Goal: Transaction & Acquisition: Purchase product/service

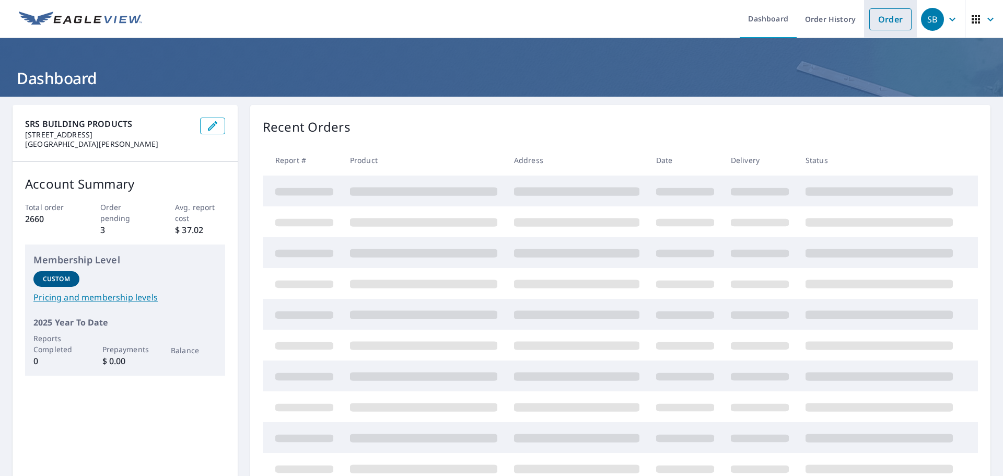
click at [893, 21] on link "Order" at bounding box center [891, 19] width 42 height 22
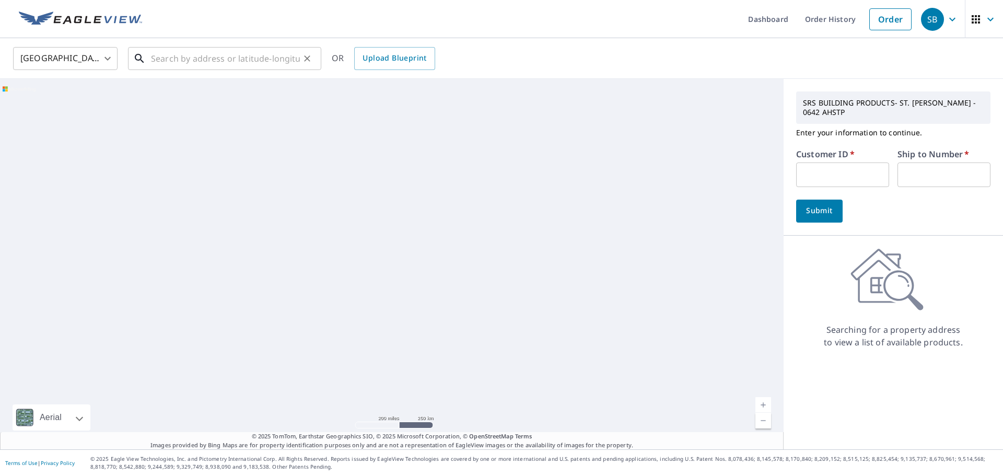
click at [228, 60] on input "text" at bounding box center [225, 58] width 149 height 29
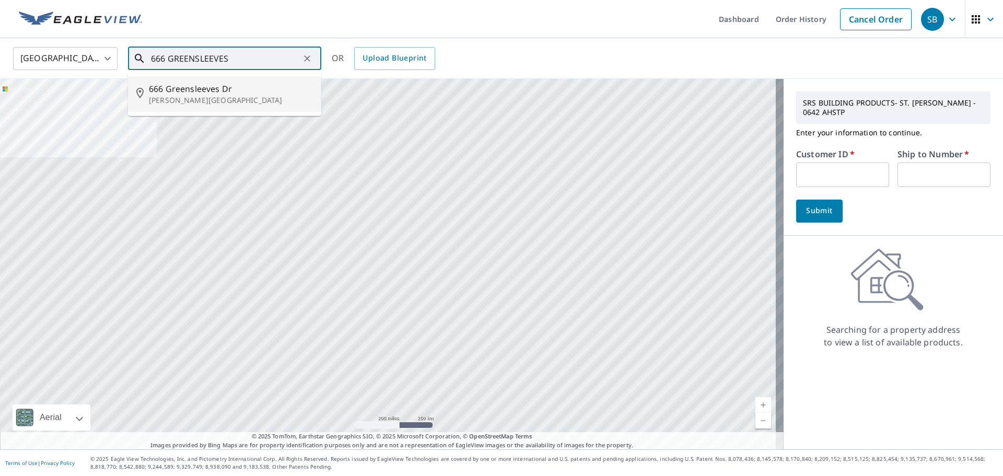
click at [191, 86] on span "666 Greensleeves Dr" at bounding box center [231, 89] width 164 height 13
type input "[STREET_ADDRESS][PERSON_NAME]"
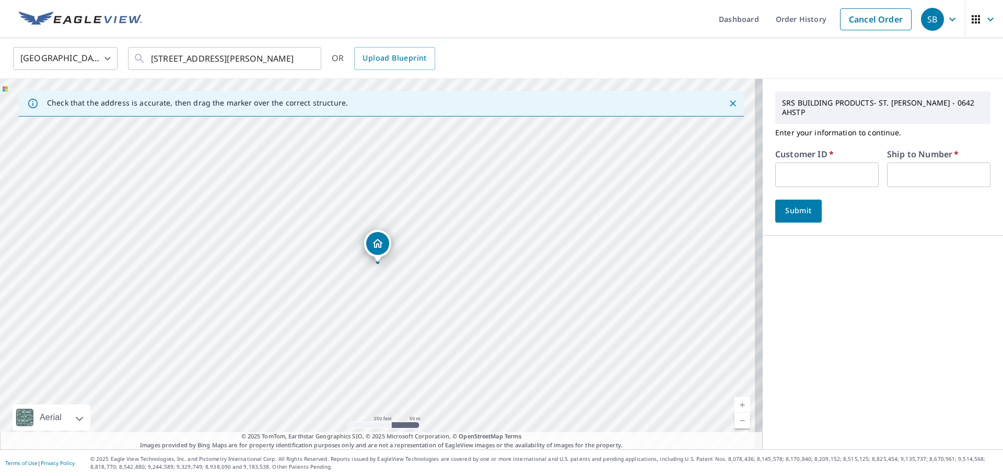
click at [807, 164] on input "text" at bounding box center [827, 175] width 103 height 25
type input "rya247"
click at [897, 163] on input "text" at bounding box center [938, 175] width 103 height 25
type input "1"
click at [785, 204] on span "Submit" at bounding box center [799, 210] width 30 height 13
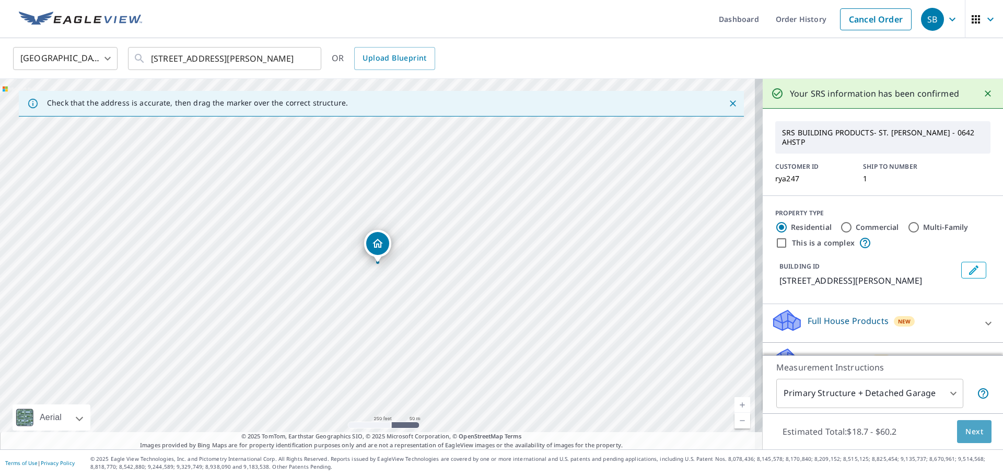
click at [966, 435] on span "Next" at bounding box center [975, 431] width 18 height 13
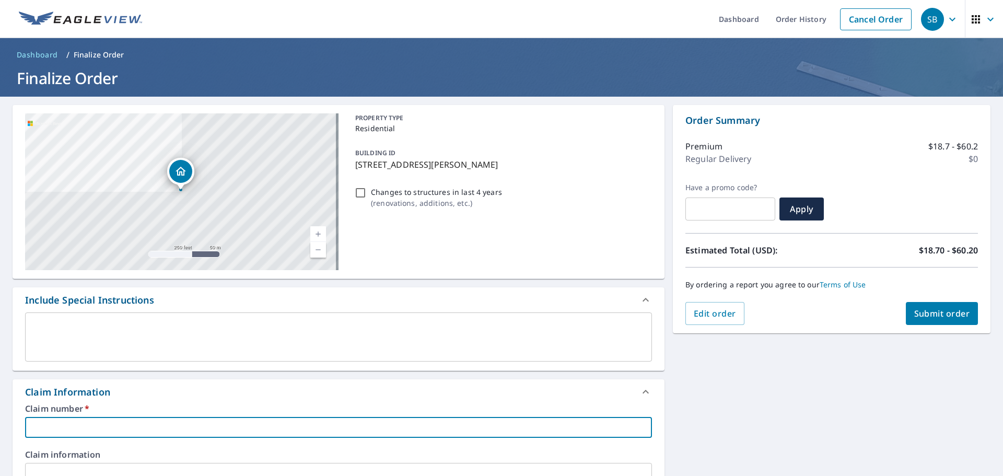
click at [253, 433] on input "text" at bounding box center [338, 427] width 627 height 21
type input "6"
checkbox input "true"
type input "66"
checkbox input "true"
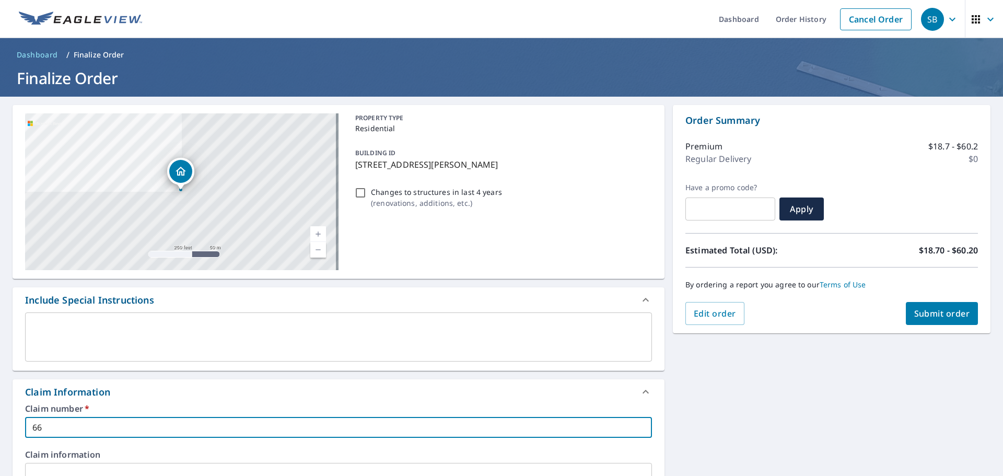
type input "666"
checkbox input "true"
type input "666"
checkbox input "true"
type input "666 G"
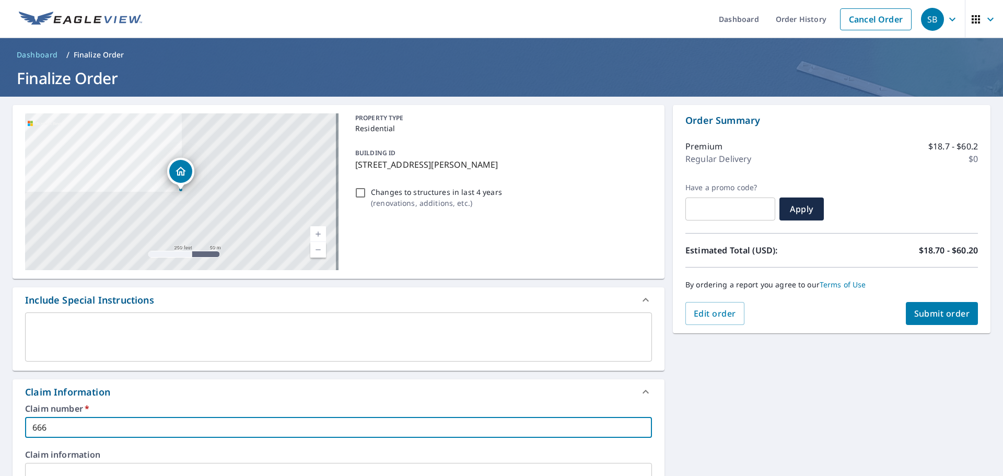
checkbox input "true"
type input "666 GR"
checkbox input "true"
type input "666 GRE"
checkbox input "true"
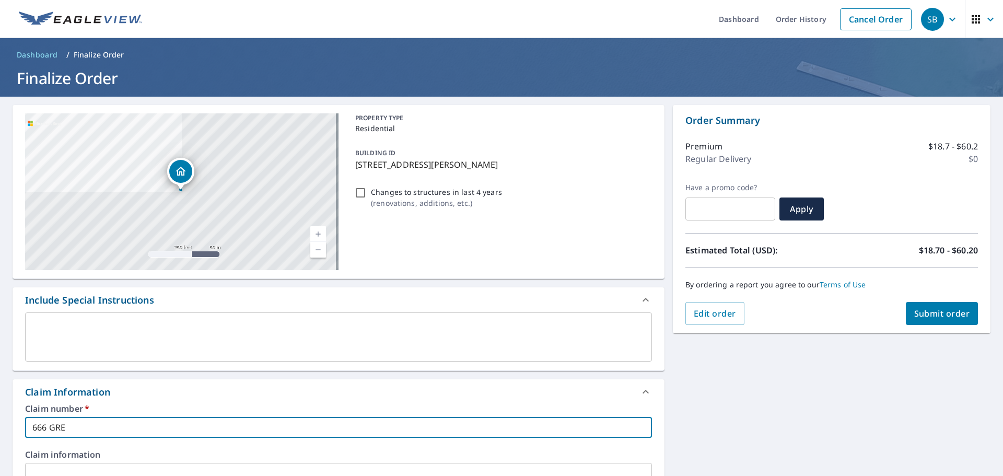
type input "666 GREE"
checkbox input "true"
type input "666 GREEN"
checkbox input "true"
type input "666 GREENS"
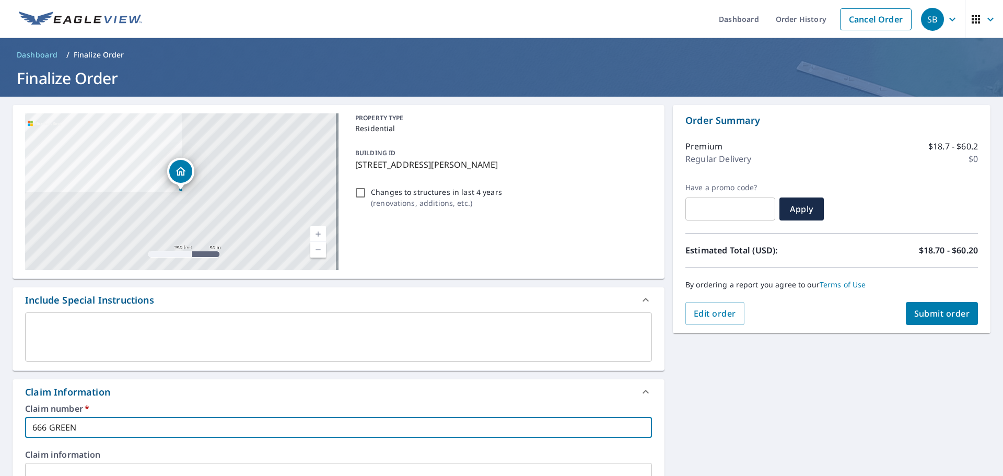
checkbox input "true"
type input "666 GREENSL"
checkbox input "true"
type input "666 GREENSLE"
checkbox input "true"
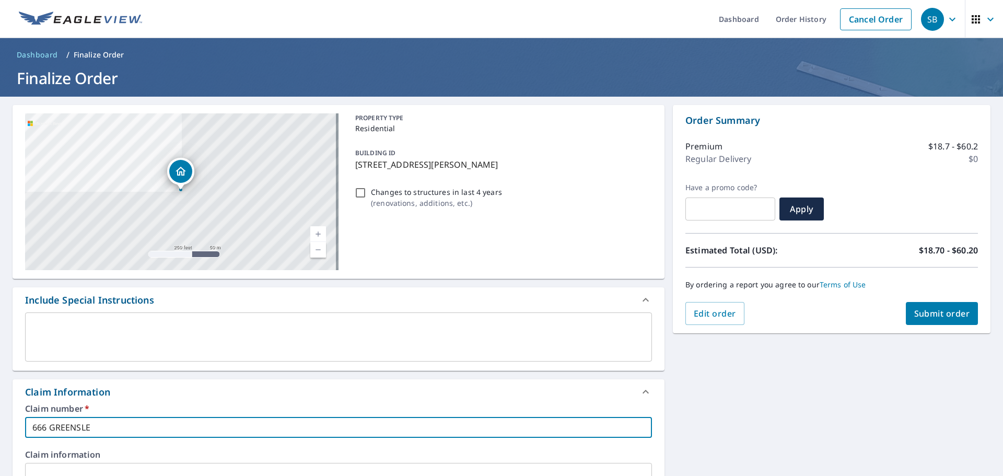
type input "666 GREENSLEE"
checkbox input "true"
type input "666 GREENSLEEV"
checkbox input "true"
type input "666 GREENSLEEVE"
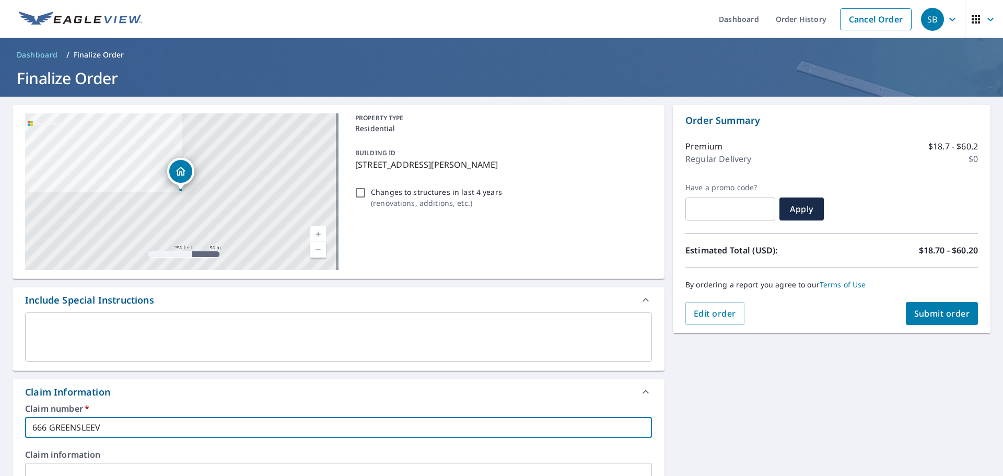
checkbox input "true"
type input "666 GREENSLEEVES"
checkbox input "true"
type input "666 GREENSLEEVES"
checkbox input "true"
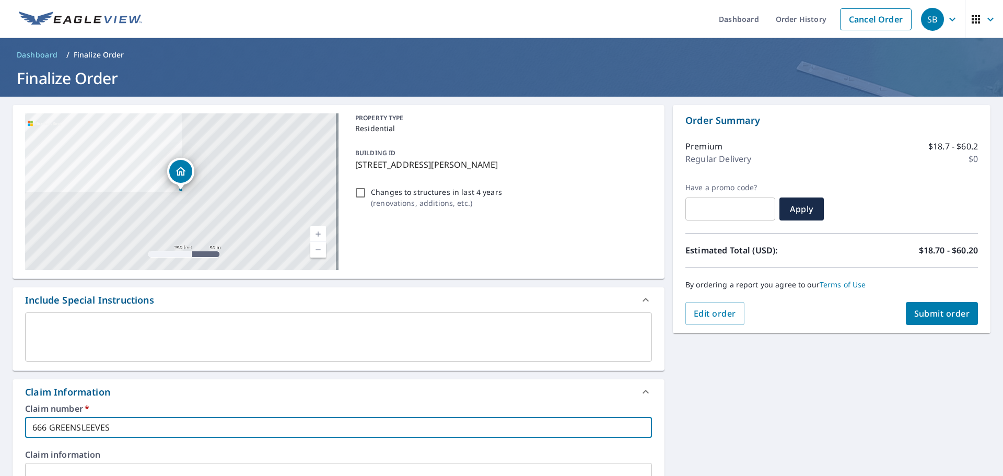
type input "666 GREENSLEEVES D"
checkbox input "true"
type input "666 GREENSLEEVES DR"
checkbox input "true"
type input "666 GREENSLEEVES DR"
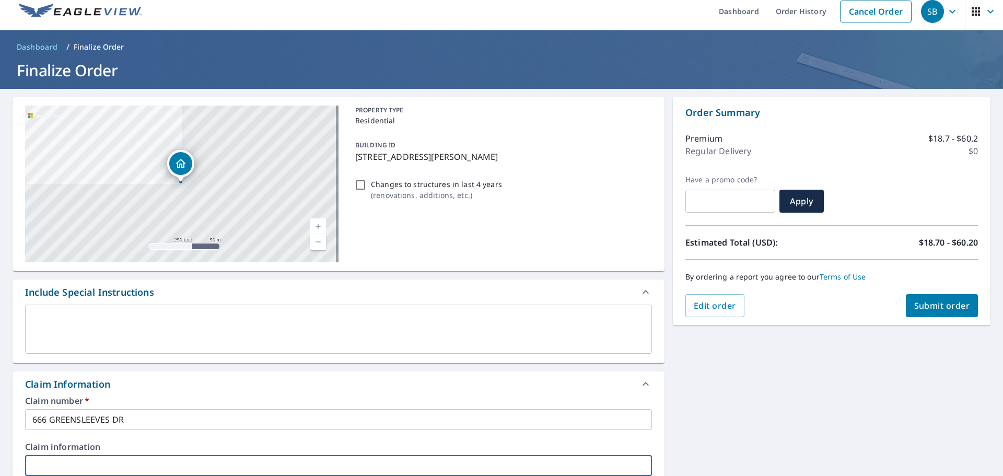
scroll to position [282, 0]
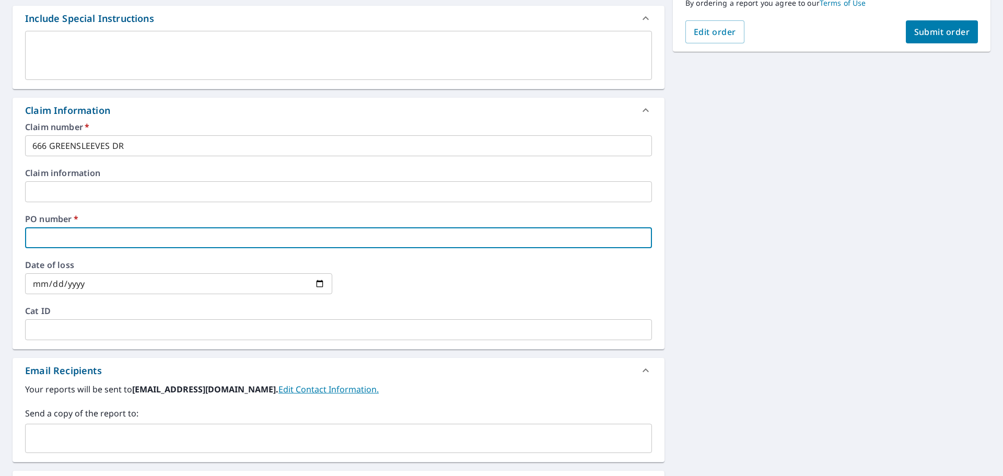
type input "6"
checkbox input "true"
type input "66"
checkbox input "true"
type input "666"
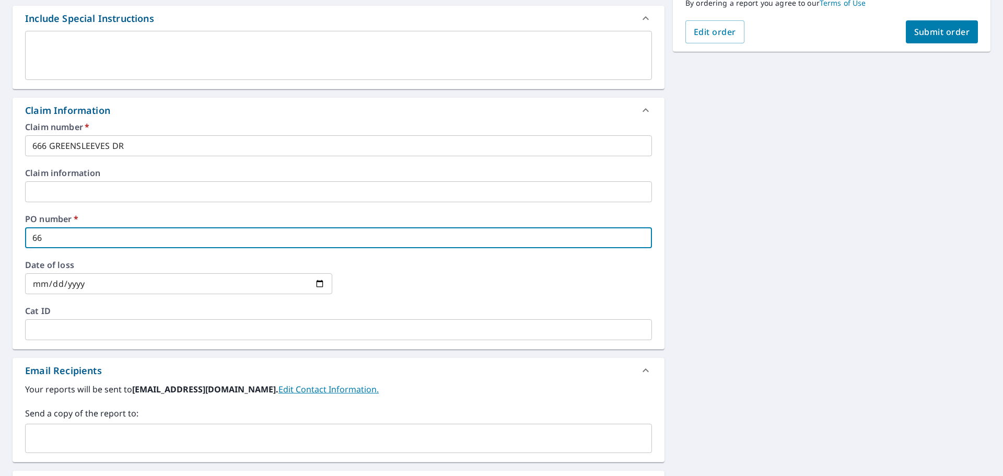
checkbox input "true"
type input "666"
checkbox input "true"
type input "666 G"
checkbox input "true"
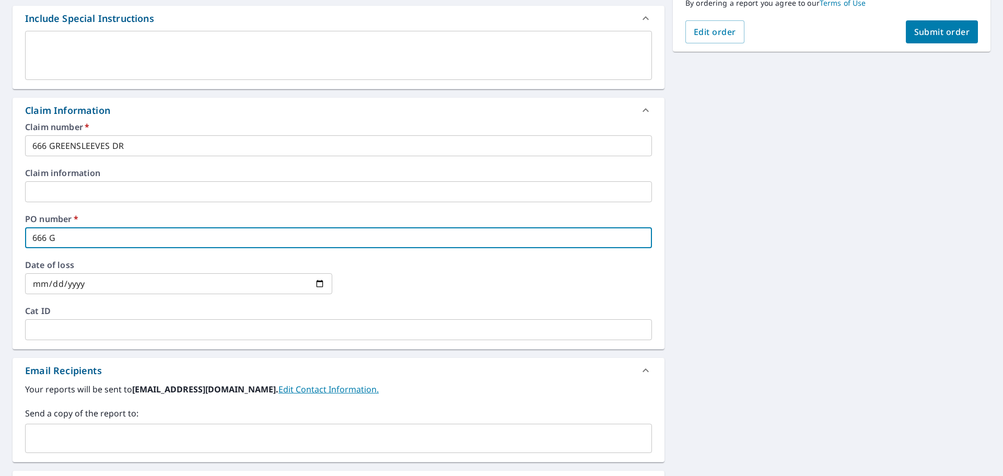
type input "666 GR"
checkbox input "true"
type input "666 GRE"
checkbox input "true"
type input "666 GREE"
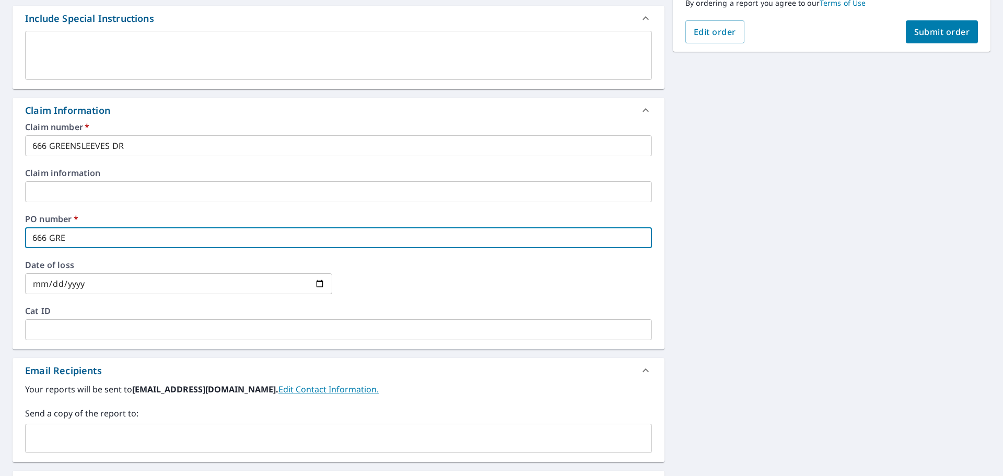
checkbox input "true"
type input "666 GREEN"
checkbox input "true"
type input "666 GREENS"
checkbox input "true"
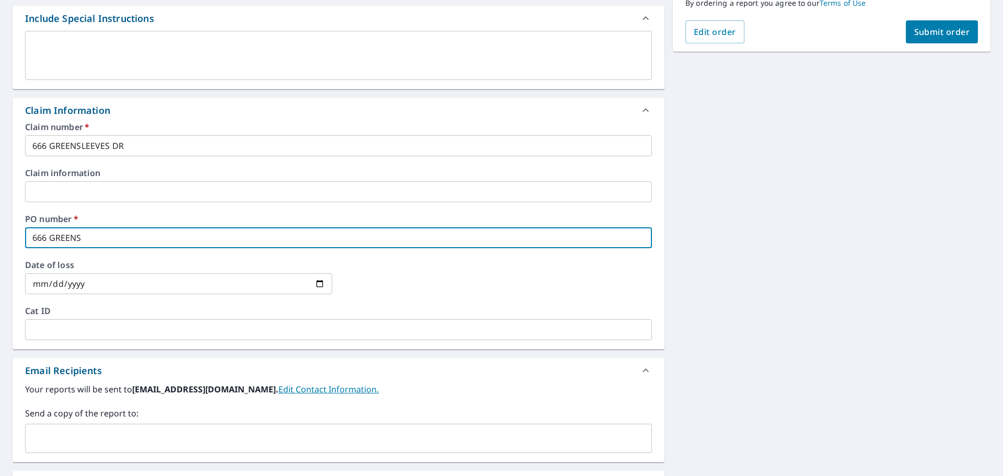
type input "666 GREENSL"
checkbox input "true"
type input "666 GREENSLE"
checkbox input "true"
type input "666 GREENSLEE"
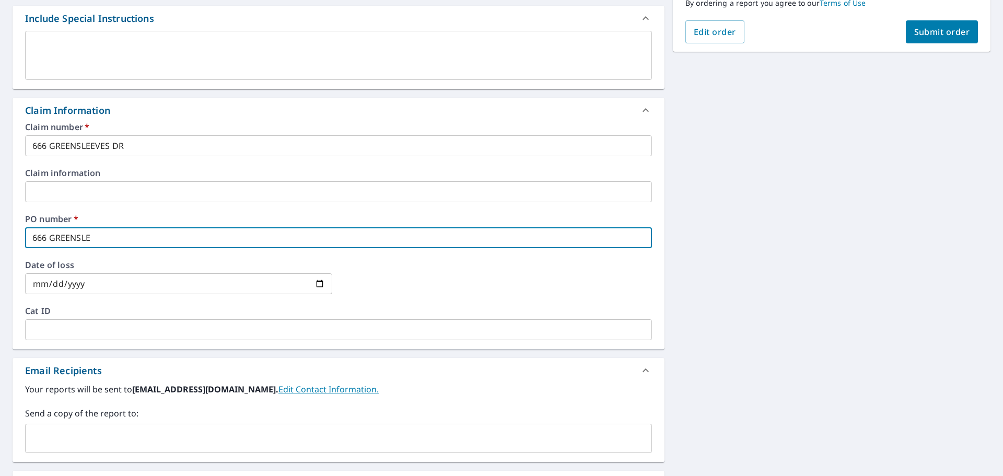
checkbox input "true"
type input "666 GREENSLEEV"
checkbox input "true"
type input "666 GREENSLEEVE"
checkbox input "true"
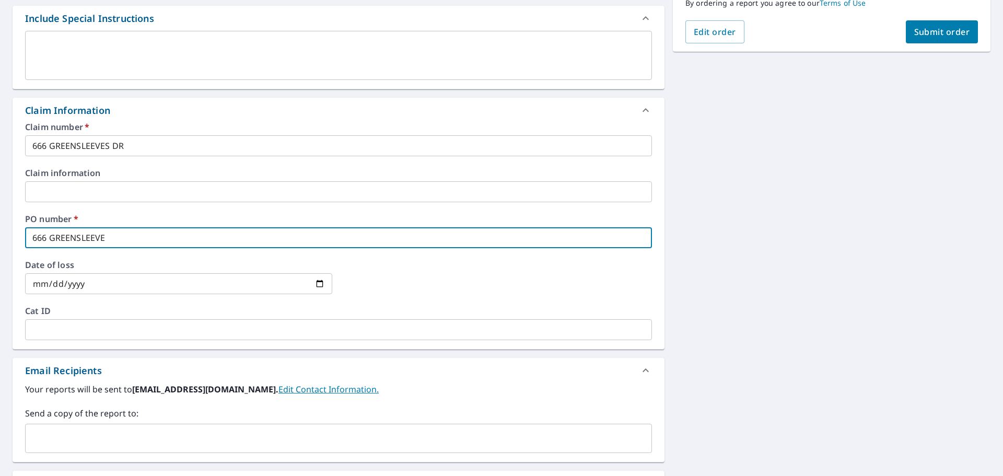
type input "666 GREENSLEEVES"
checkbox input "true"
type input "666 GREENSLEEVES"
checkbox input "true"
type input "666 GREENSLEEVES D"
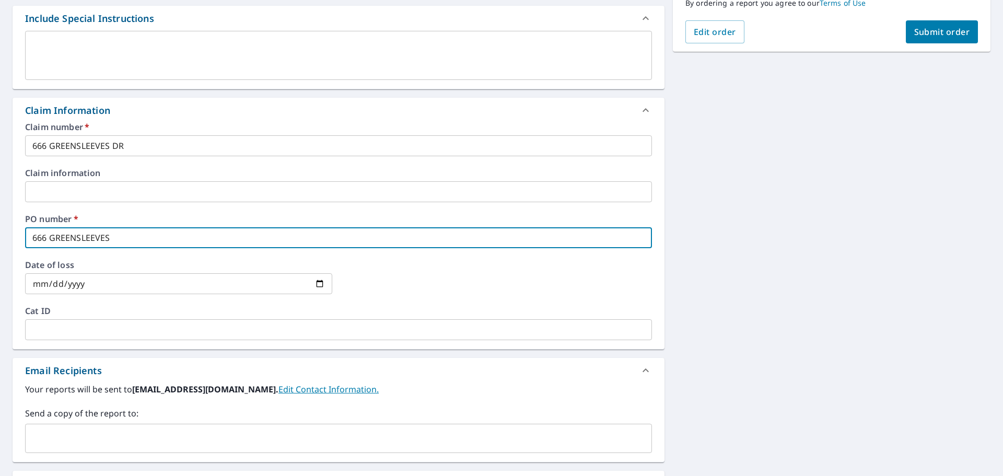
checkbox input "true"
type input "666 GREENSLEEVES DR"
checkbox input "true"
type input "666 GREENSLEEVES DR"
click at [137, 436] on input "text" at bounding box center [331, 439] width 602 height 20
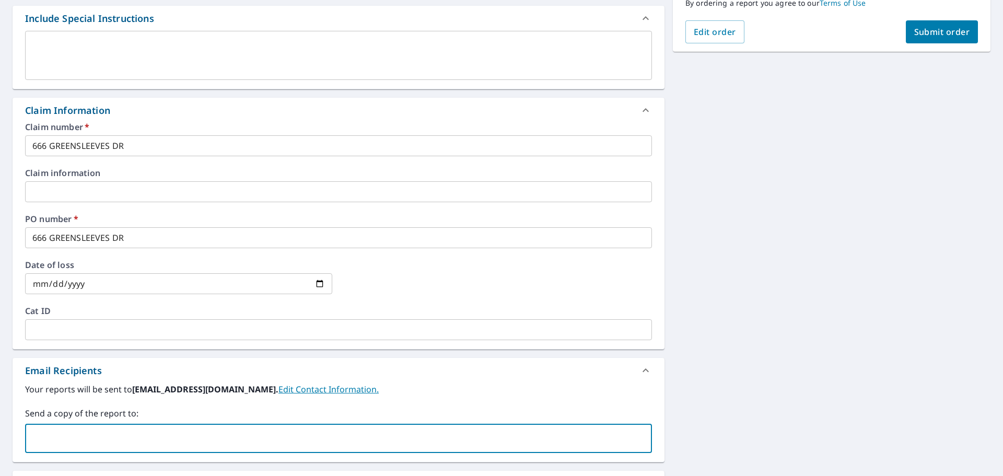
click at [96, 434] on input "text" at bounding box center [331, 439] width 602 height 20
type input "R"
type input "[EMAIL_ADDRESS][DOMAIN_NAME]"
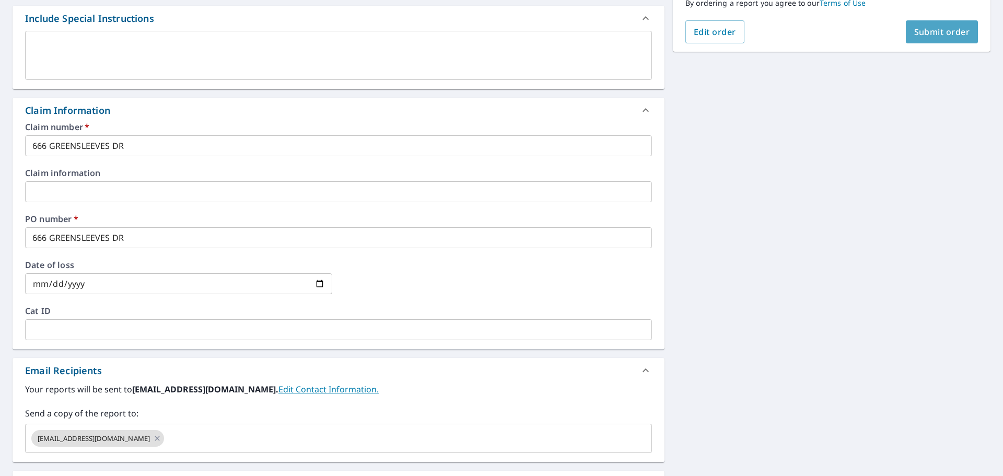
click at [922, 37] on span "Submit order" at bounding box center [943, 31] width 56 height 11
checkbox input "true"
